Goal: Task Accomplishment & Management: Manage account settings

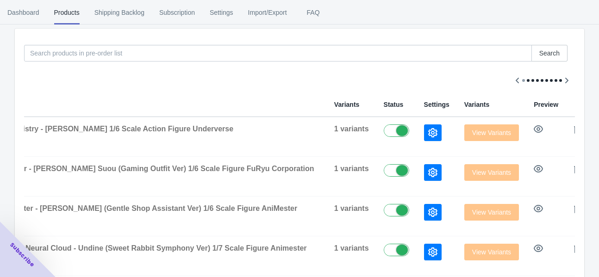
scroll to position [93, 0]
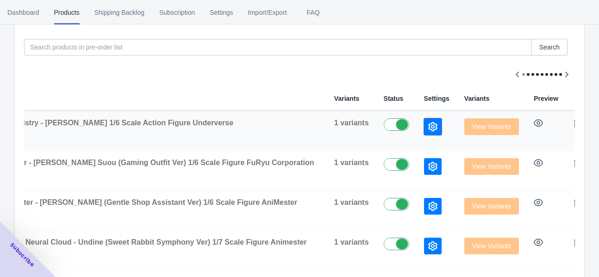
click at [428, 124] on icon "button" at bounding box center [432, 126] width 9 height 9
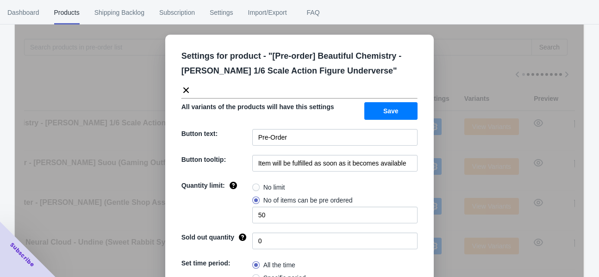
click at [257, 186] on label "No limit" at bounding box center [268, 187] width 33 height 13
click at [255, 186] on input "No limit" at bounding box center [255, 185] width 0 height 0
radio input "true"
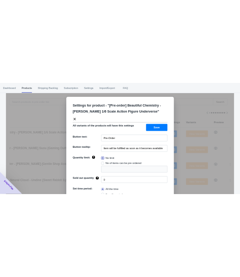
scroll to position [99, 0]
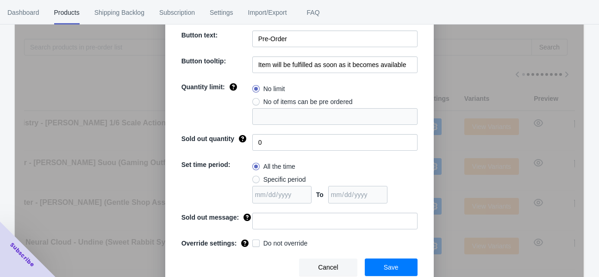
click at [279, 179] on span "Specific period" at bounding box center [284, 179] width 43 height 9
click at [255, 178] on input "Specific period" at bounding box center [255, 177] width 0 height 0
radio input "true"
click at [370, 192] on input "date" at bounding box center [357, 195] width 59 height 18
type input "[DATE]"
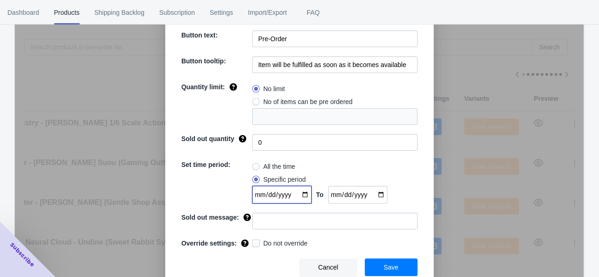
click at [297, 193] on input "date" at bounding box center [281, 195] width 59 height 18
type input "[DATE]"
click at [389, 264] on span "Save" at bounding box center [391, 267] width 15 height 7
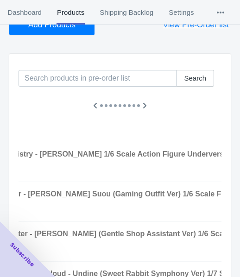
scroll to position [0, 0]
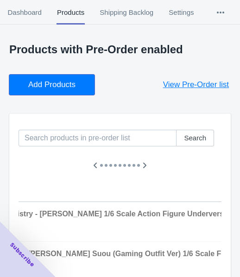
click at [53, 80] on span "Add Products" at bounding box center [51, 84] width 47 height 9
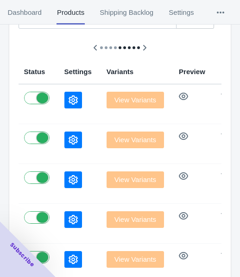
scroll to position [103, 0]
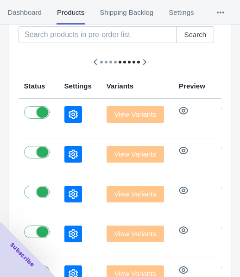
click at [69, 116] on icon "button" at bounding box center [73, 114] width 9 height 9
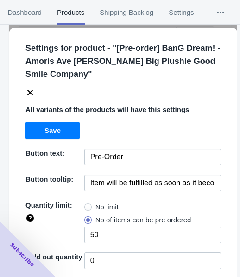
click at [101, 206] on span "No limit" at bounding box center [106, 206] width 23 height 9
click at [87, 205] on input "No limit" at bounding box center [87, 205] width 0 height 0
radio input "true"
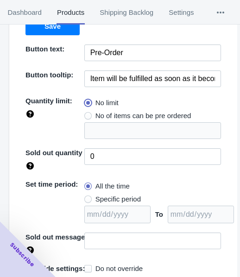
scroll to position [134, 0]
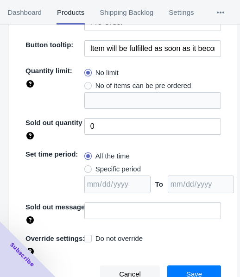
click at [125, 164] on span "Specific period" at bounding box center [117, 168] width 45 height 9
click at [87, 167] on input "Specific period" at bounding box center [87, 167] width 0 height 0
radio input "true"
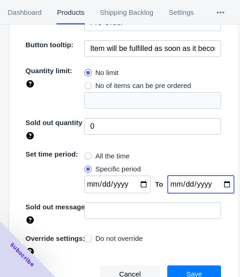
click at [217, 181] on input "date" at bounding box center [201, 184] width 66 height 18
click at [219, 187] on input "date" at bounding box center [201, 184] width 66 height 18
type input "[DATE]"
click at [139, 181] on input "date" at bounding box center [117, 184] width 66 height 18
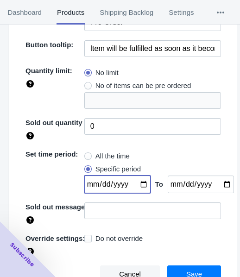
type input "[DATE]"
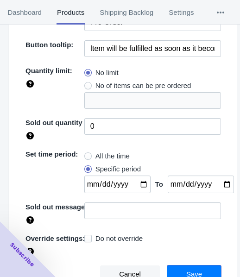
click at [180, 268] on button "Save" at bounding box center [194, 274] width 54 height 18
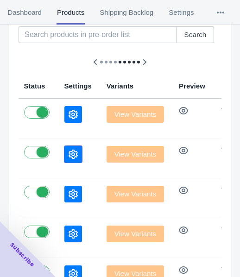
click at [64, 148] on button "button" at bounding box center [73, 154] width 18 height 17
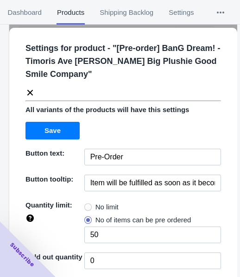
click at [103, 206] on span "No limit" at bounding box center [106, 206] width 23 height 9
click at [87, 205] on input "No limit" at bounding box center [87, 205] width 0 height 0
radio input "true"
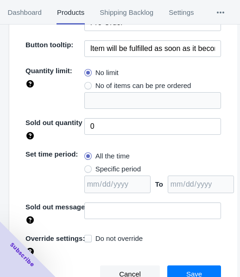
click at [127, 167] on span "Specific period" at bounding box center [117, 168] width 45 height 9
click at [87, 167] on input "Specific period" at bounding box center [87, 167] width 0 height 0
radio input "true"
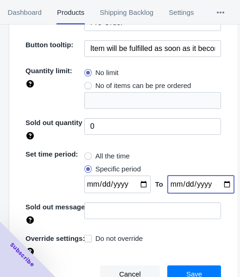
drag, startPoint x: 217, startPoint y: 181, endPoint x: 218, endPoint y: 174, distance: 7.0
click at [217, 182] on input "date" at bounding box center [201, 184] width 66 height 18
type input "[DATE]"
click at [137, 183] on input "date" at bounding box center [117, 184] width 66 height 18
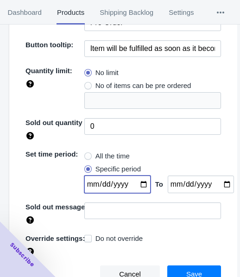
type input "[DATE]"
click at [180, 266] on button "Save" at bounding box center [194, 274] width 54 height 18
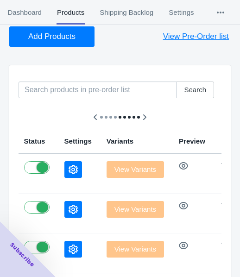
scroll to position [11, 0]
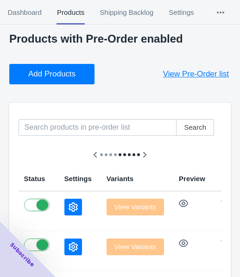
click at [62, 77] on span "Add Products" at bounding box center [51, 73] width 47 height 9
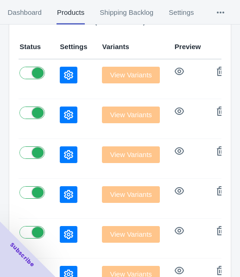
scroll to position [149, 0]
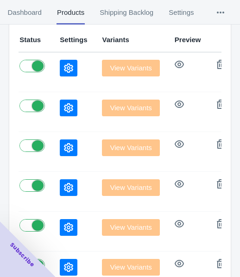
click at [60, 65] on div at bounding box center [73, 68] width 27 height 17
click at [52, 75] on td at bounding box center [73, 72] width 42 height 40
click at [64, 64] on icon "button" at bounding box center [68, 67] width 9 height 9
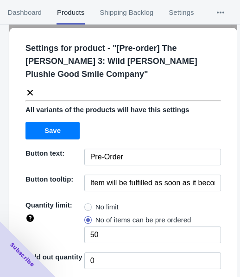
click at [103, 202] on span "No limit" at bounding box center [106, 206] width 23 height 9
click at [87, 205] on input "No limit" at bounding box center [87, 205] width 0 height 0
radio input "true"
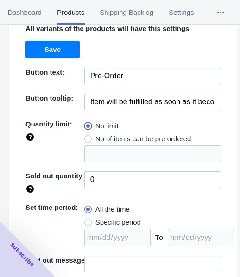
scroll to position [121, 0]
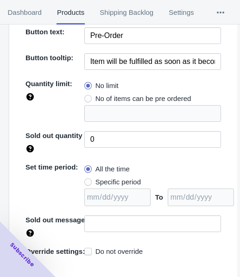
click at [114, 177] on span "Specific period" at bounding box center [117, 181] width 45 height 9
click at [87, 180] on input "Specific period" at bounding box center [87, 180] width 0 height 0
radio input "true"
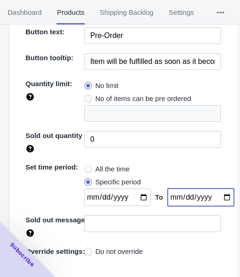
click at [214, 188] on input "date" at bounding box center [201, 197] width 66 height 18
type input "[DATE]"
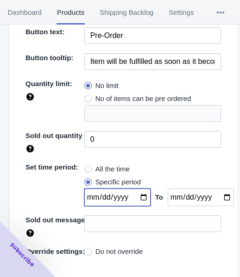
click at [137, 188] on input "date" at bounding box center [117, 197] width 66 height 18
type input "[DATE]"
